Goal: Task Accomplishment & Management: Manage account settings

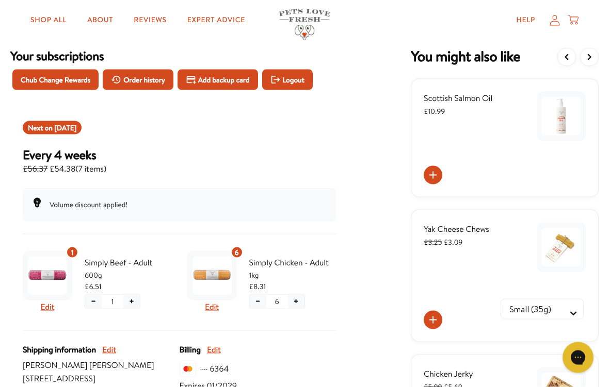
scroll to position [53, 0]
click at [75, 132] on span "Sep 5, 2025" at bounding box center [65, 127] width 22 height 10
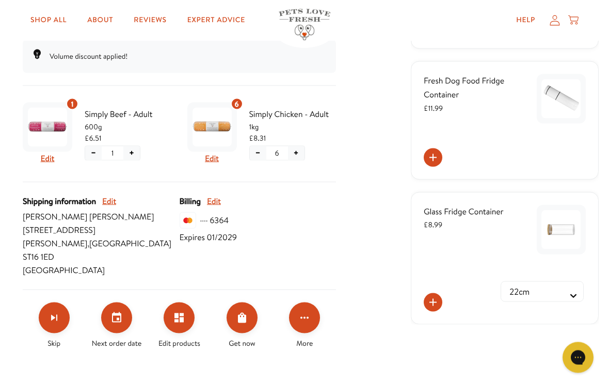
scroll to position [202, 0]
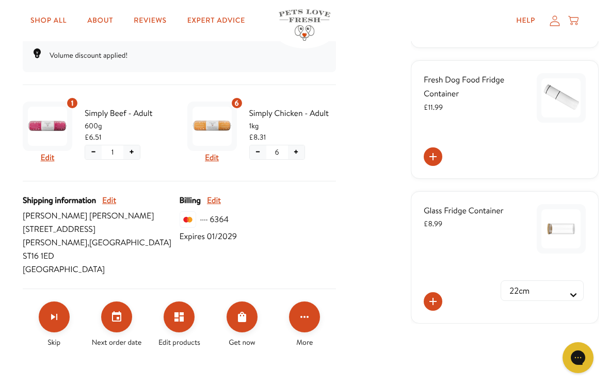
click at [120, 311] on icon "Set your next order date" at bounding box center [116, 317] width 12 height 12
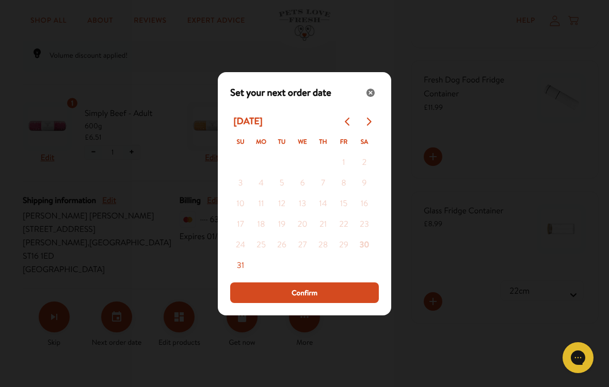
click at [370, 122] on icon "Go to next month" at bounding box center [369, 122] width 5 height 8
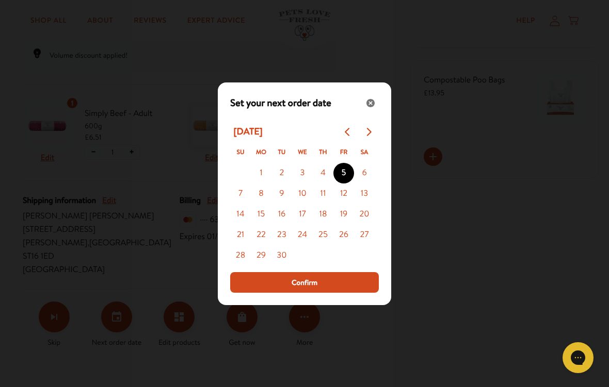
click at [342, 136] on button "Go to previous month" at bounding box center [347, 132] width 21 height 21
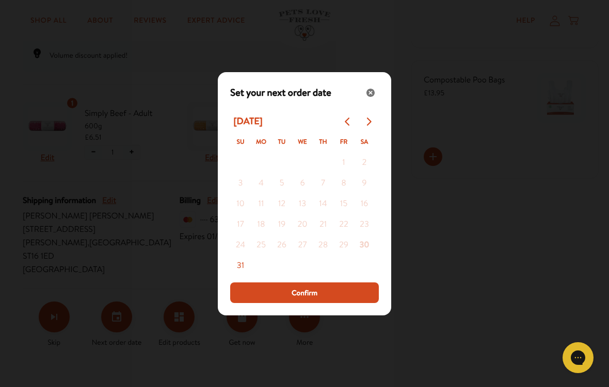
click at [246, 263] on button "31" at bounding box center [240, 266] width 21 height 21
click at [308, 293] on span "Confirm" at bounding box center [304, 292] width 26 height 11
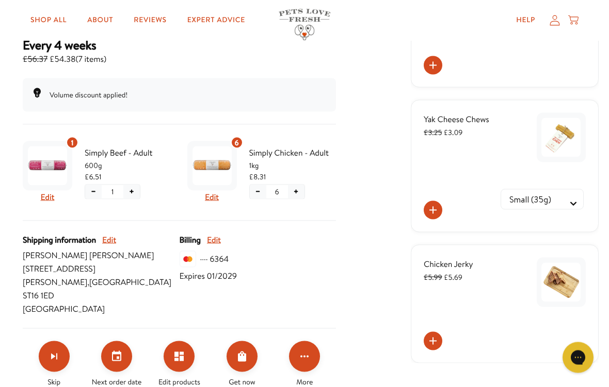
scroll to position [163, 0]
click at [306, 351] on button "Click for more options" at bounding box center [304, 356] width 31 height 31
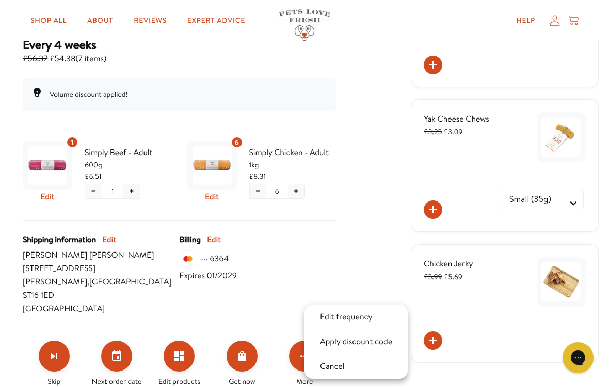
click at [346, 346] on button "Apply discount code" at bounding box center [356, 342] width 78 height 12
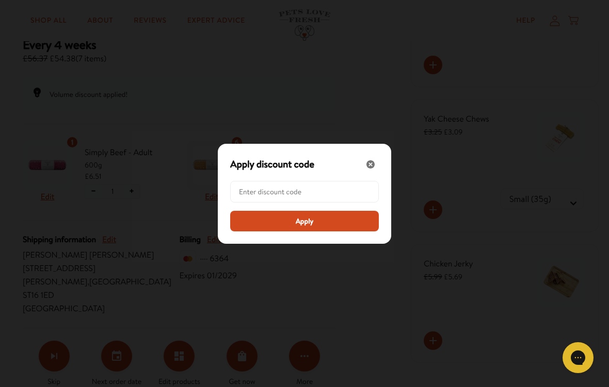
click at [297, 194] on input "Modal" at bounding box center [307, 192] width 137 height 21
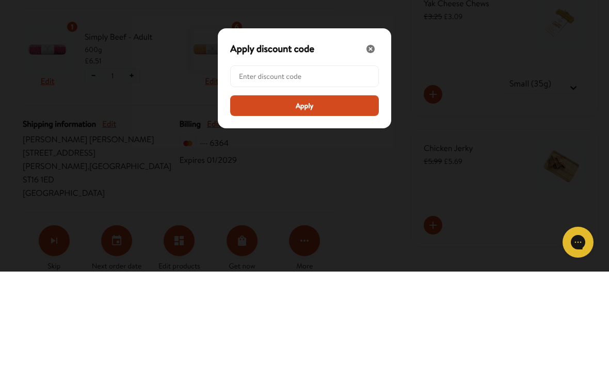
click at [305, 216] on span "Apply" at bounding box center [305, 221] width 18 height 11
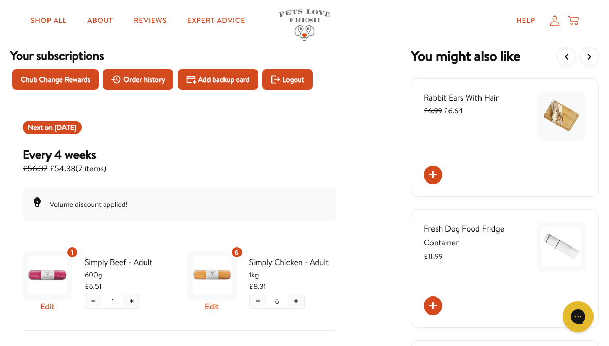
scroll to position [0, 0]
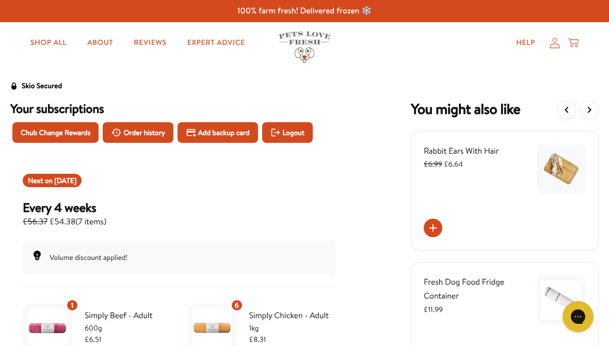
click at [68, 130] on span "Chub Change Rewards" at bounding box center [56, 132] width 70 height 11
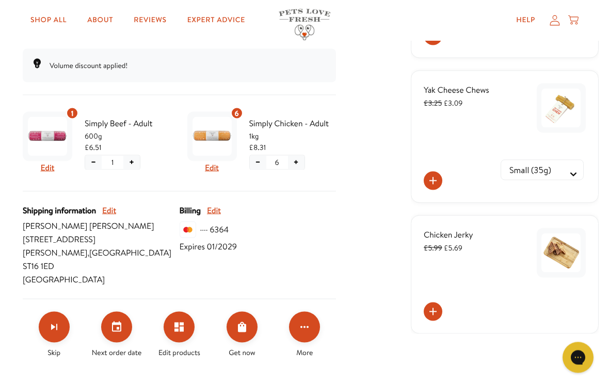
scroll to position [192, 0]
click at [303, 321] on icon "Click for more options" at bounding box center [304, 327] width 12 height 12
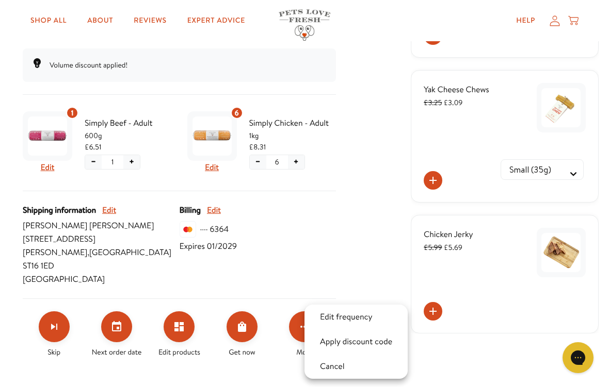
click at [342, 339] on button "Apply discount code" at bounding box center [356, 342] width 78 height 12
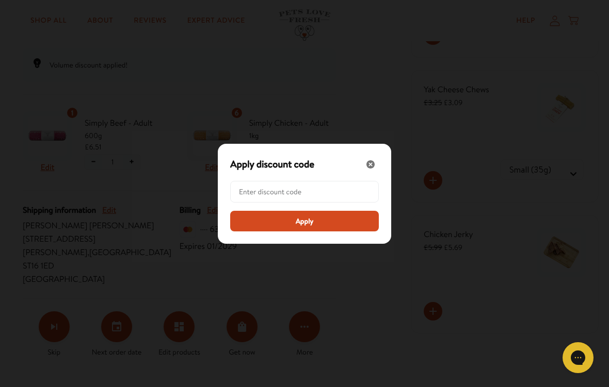
click at [281, 192] on input "Modal" at bounding box center [307, 192] width 137 height 21
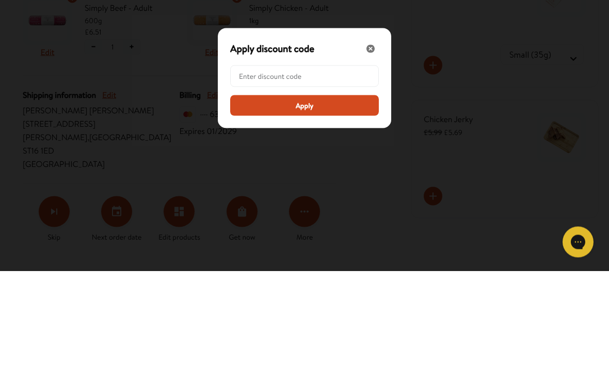
click at [261, 182] on input "Modal" at bounding box center [307, 192] width 137 height 21
paste input "LL-REW-20-TKSWK4RK"
type input "LL-REW-20-TKSWK4RK"
click at [307, 211] on button "Apply" at bounding box center [304, 221] width 149 height 21
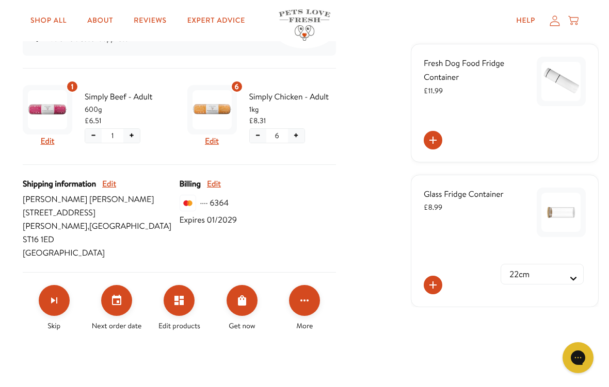
scroll to position [222, 0]
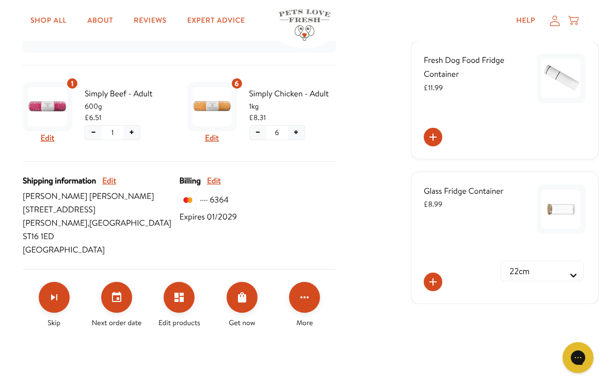
click at [124, 282] on button "Set your next order date" at bounding box center [116, 297] width 31 height 31
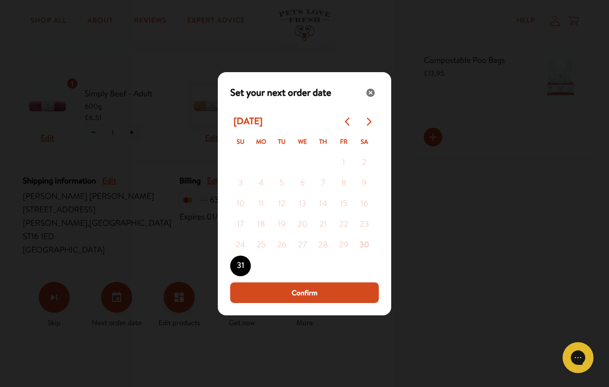
click at [305, 291] on span "Confirm" at bounding box center [304, 292] width 26 height 11
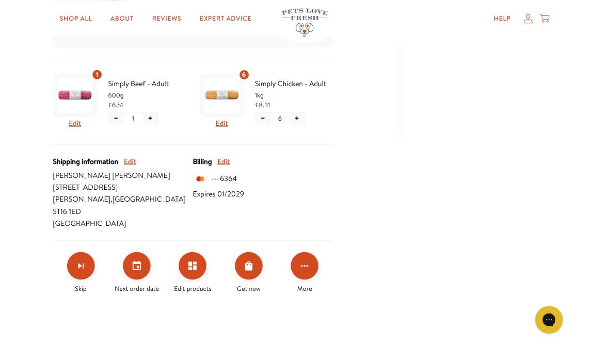
scroll to position [263, 0]
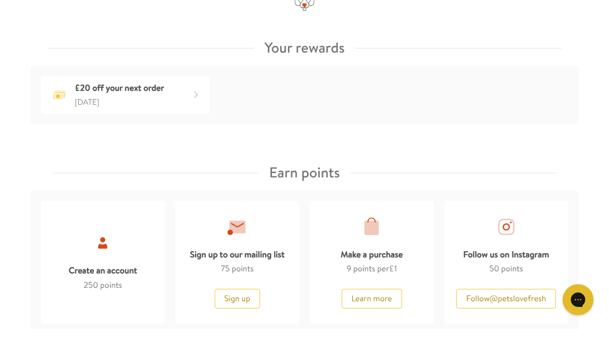
scroll to position [420, 0]
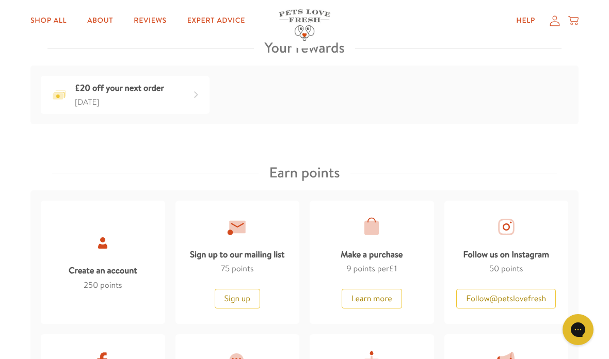
click at [195, 92] on div "£20 off your next order" at bounding box center [196, 95] width 17 height 17
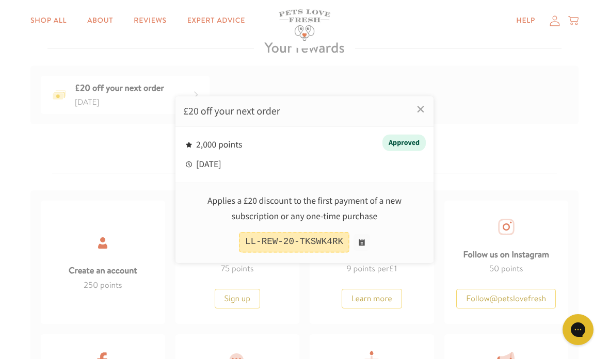
click at [363, 240] on button at bounding box center [361, 242] width 17 height 17
